Goal: Obtain resource: Download file/media

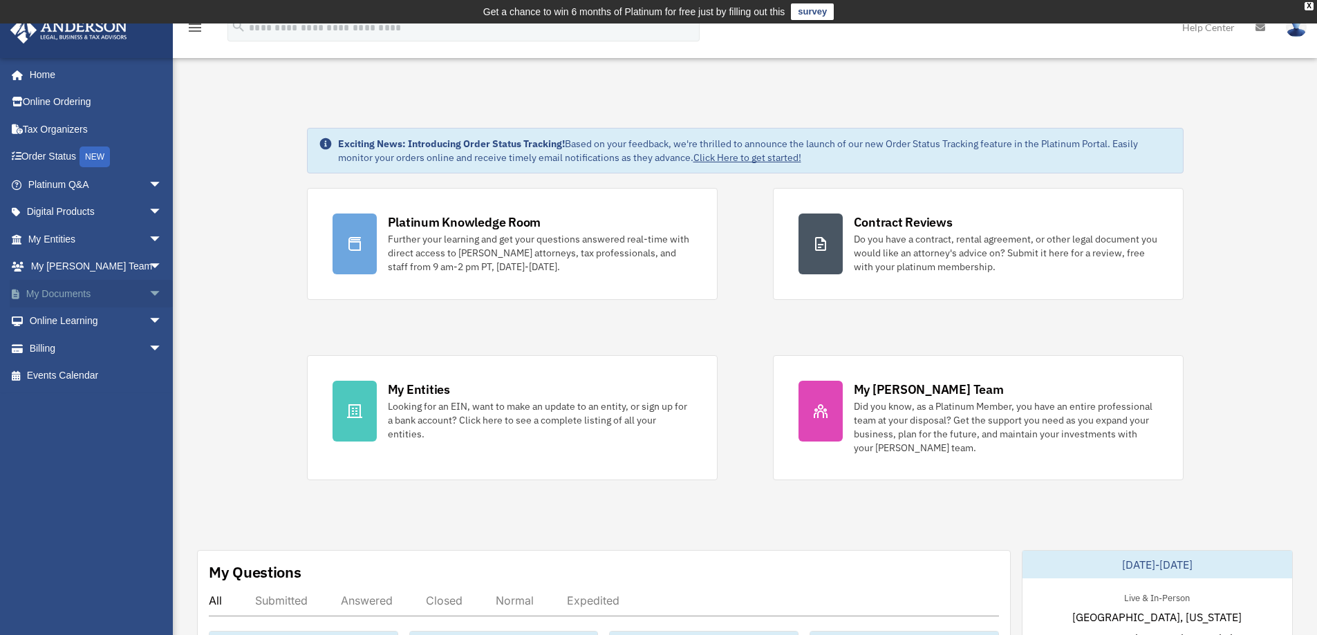
click at [68, 292] on link "My Documents arrow_drop_down" at bounding box center [97, 294] width 174 height 28
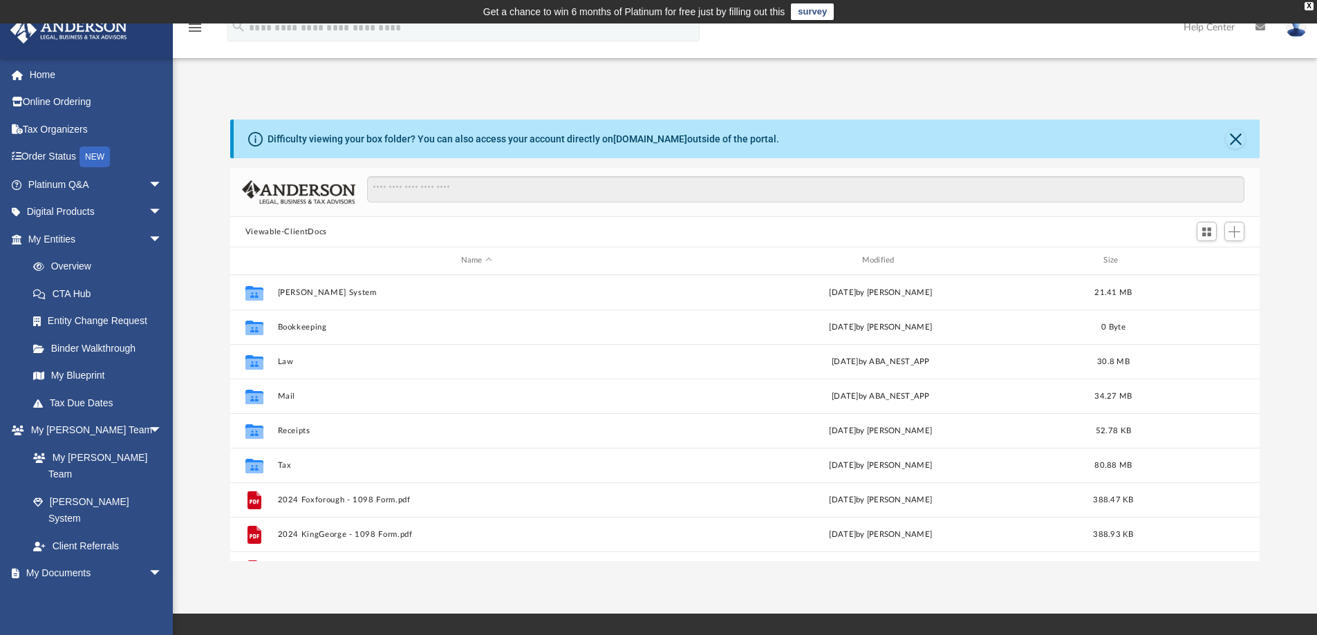
scroll to position [304, 1019]
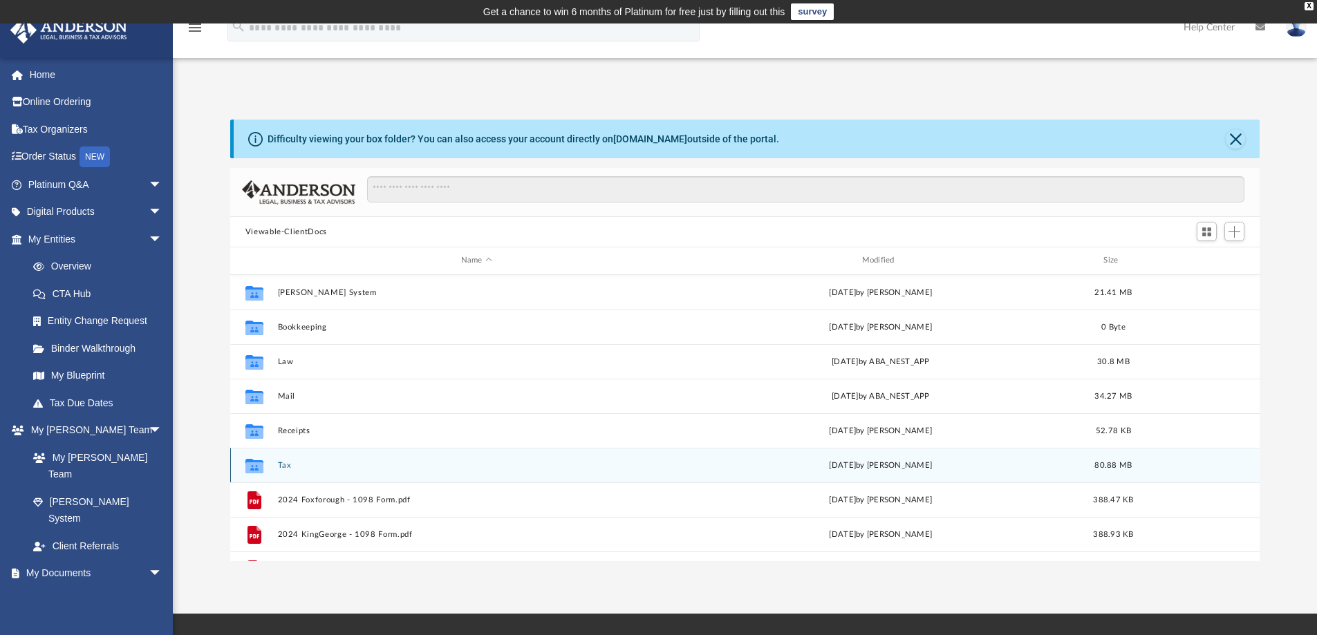
click at [286, 465] on button "Tax" at bounding box center [476, 465] width 398 height 9
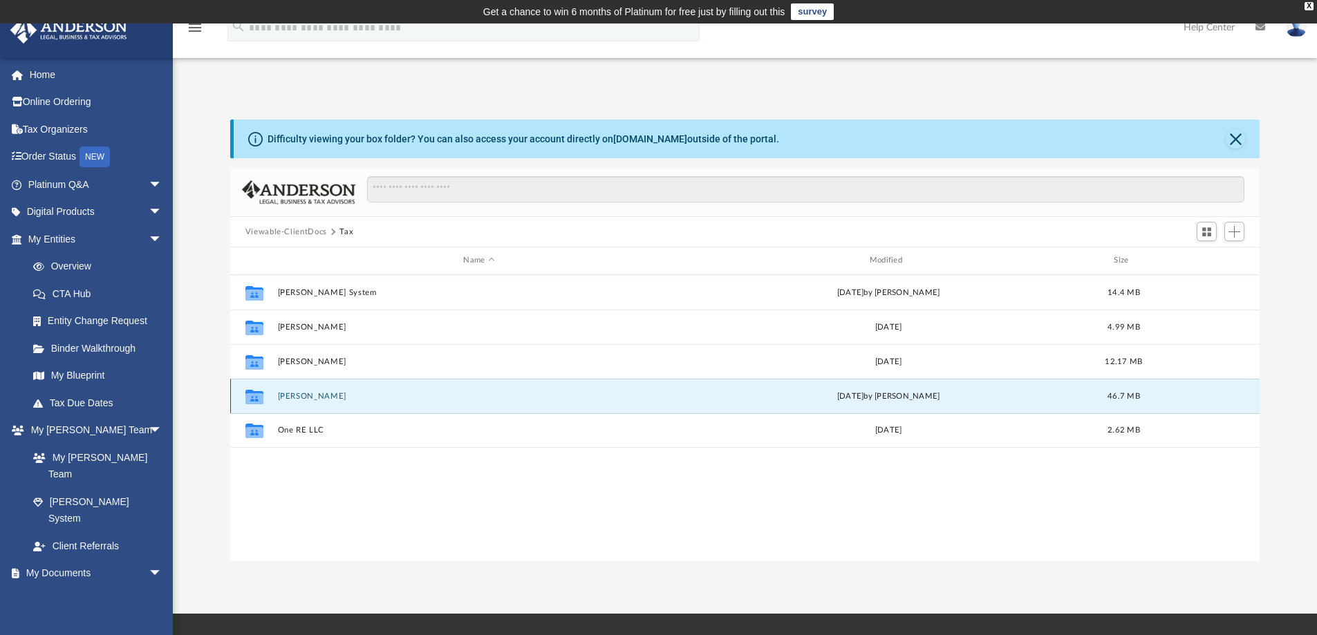
click at [333, 395] on button "[PERSON_NAME]" at bounding box center [478, 396] width 403 height 9
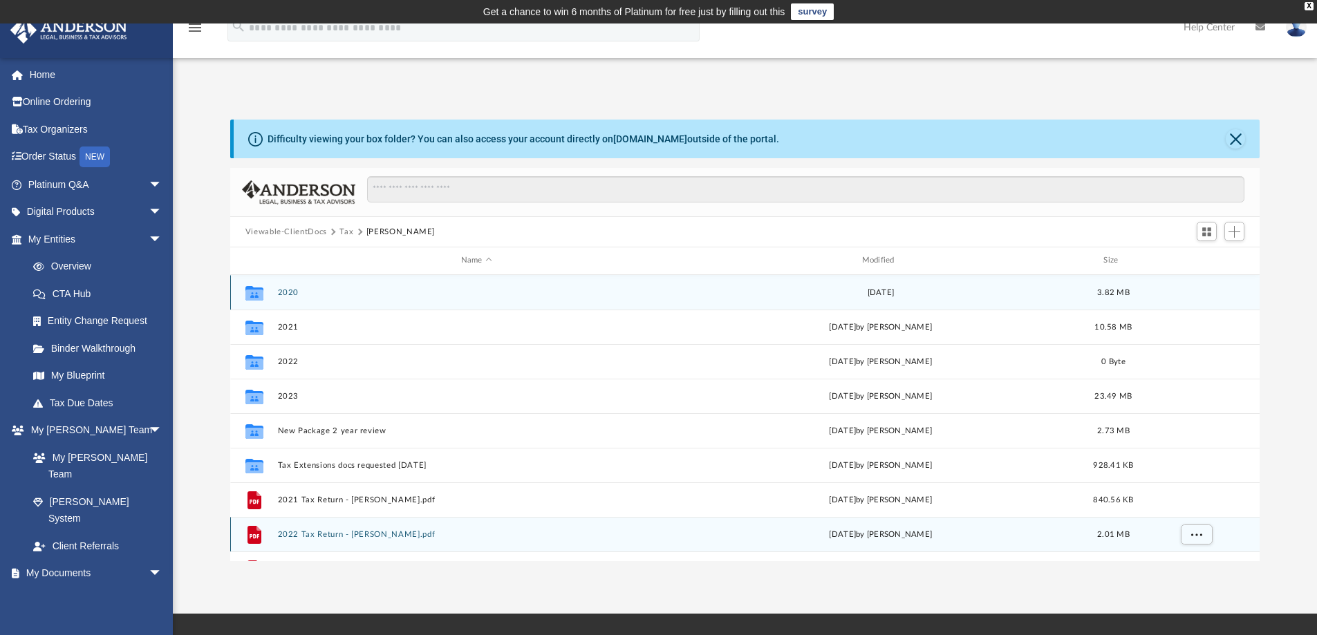
scroll to position [59, 0]
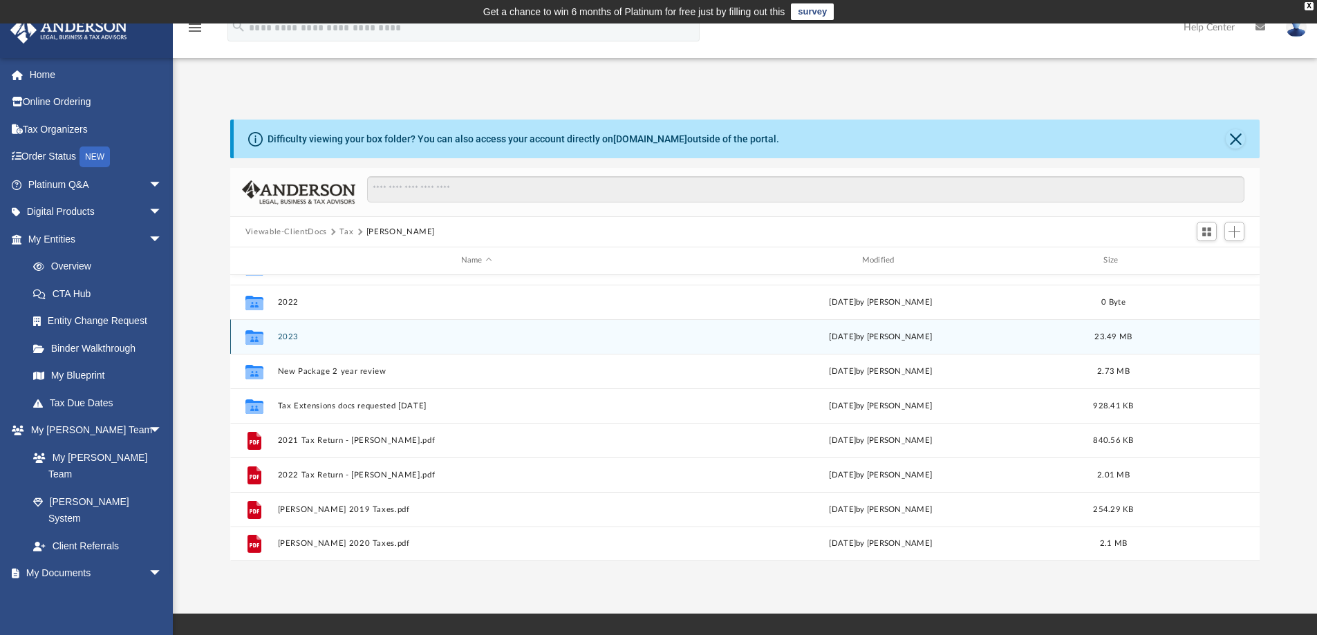
click at [290, 337] on button "2023" at bounding box center [476, 337] width 398 height 9
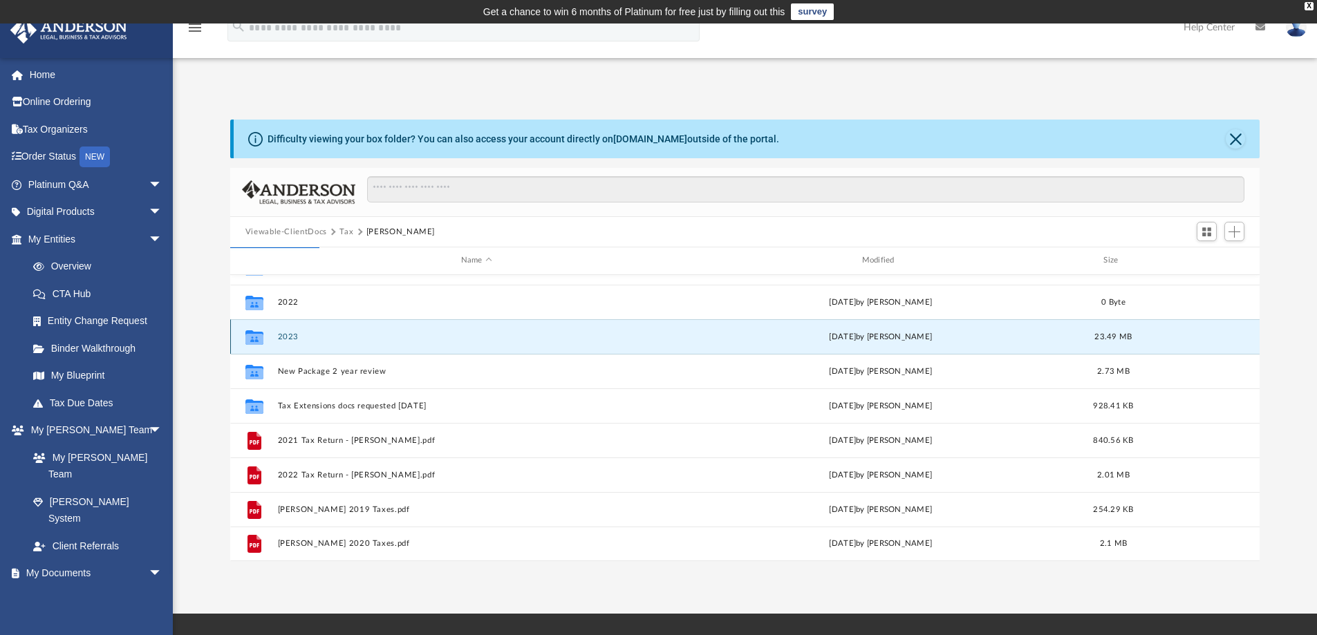
click at [290, 337] on button "2023" at bounding box center [476, 337] width 398 height 9
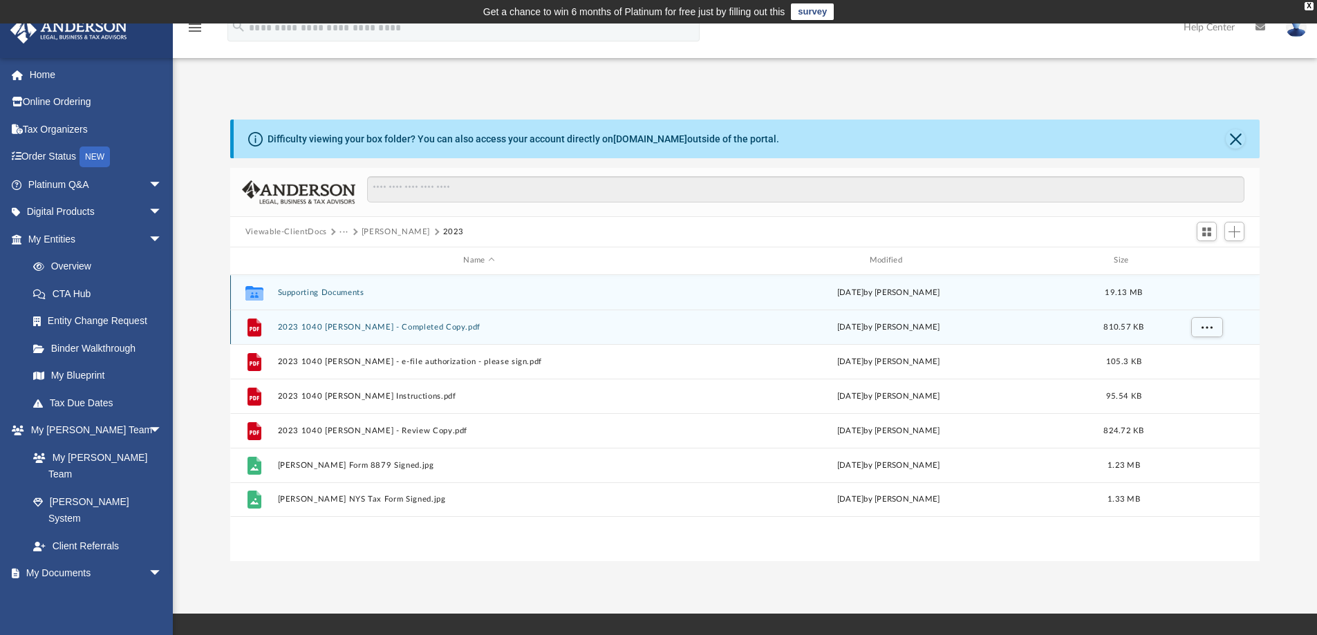
scroll to position [0, 0]
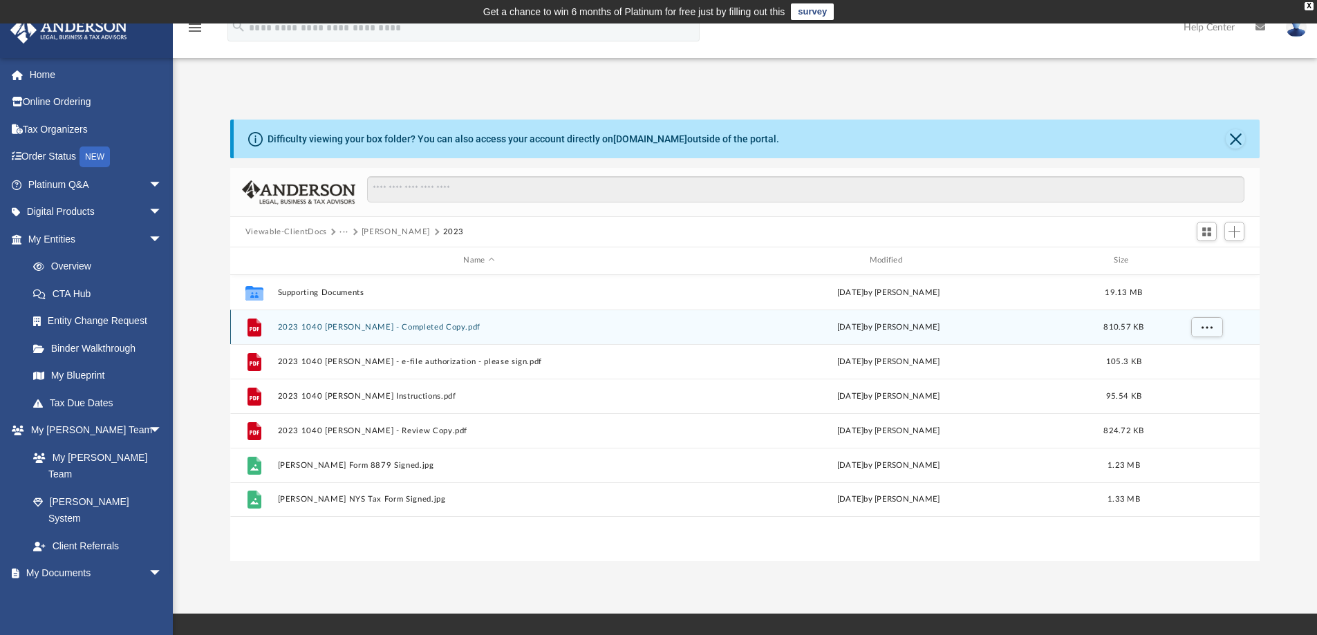
click at [383, 324] on button "2023 1040 [PERSON_NAME] - Completed Copy.pdf" at bounding box center [478, 327] width 403 height 9
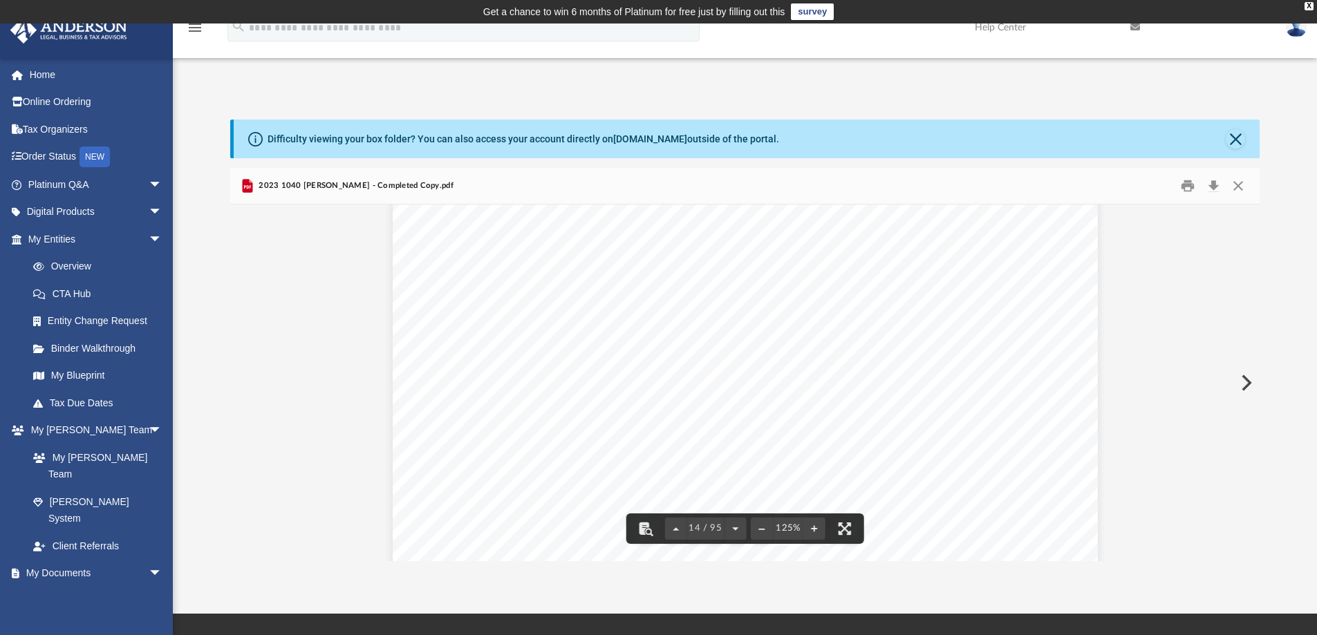
scroll to position [12122, 0]
click at [1189, 180] on button "Print" at bounding box center [1188, 186] width 28 height 21
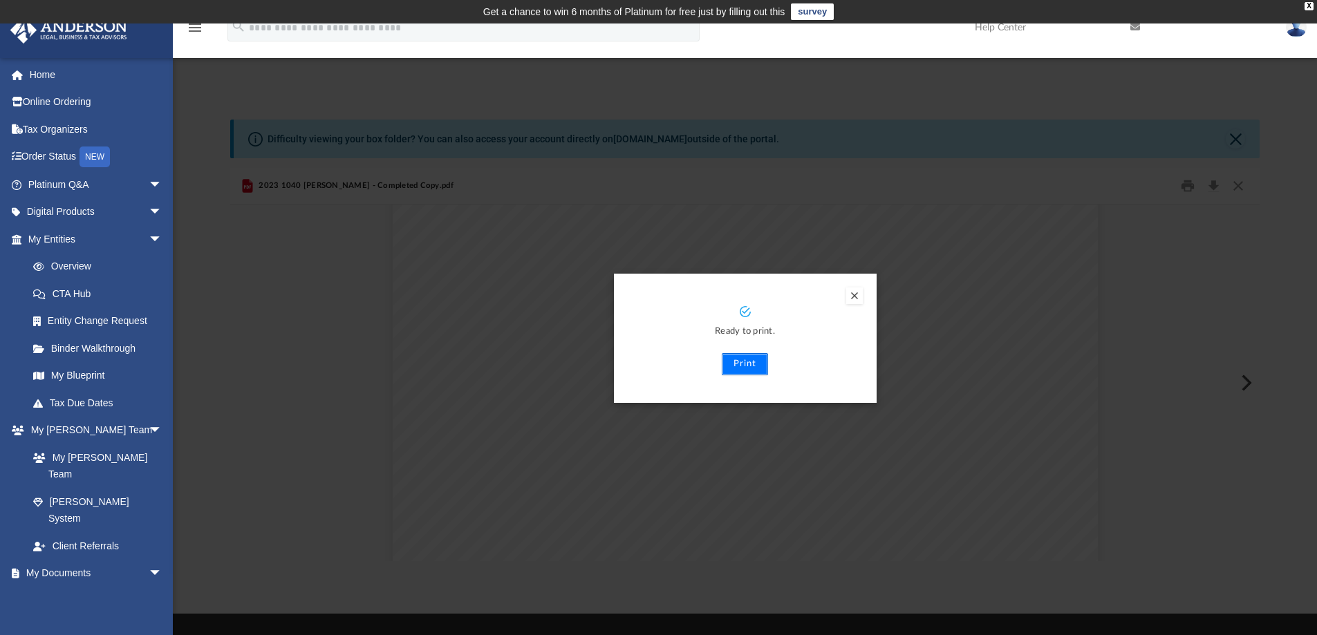
click at [743, 363] on button "Print" at bounding box center [745, 364] width 46 height 22
